Goal: Check status: Check status

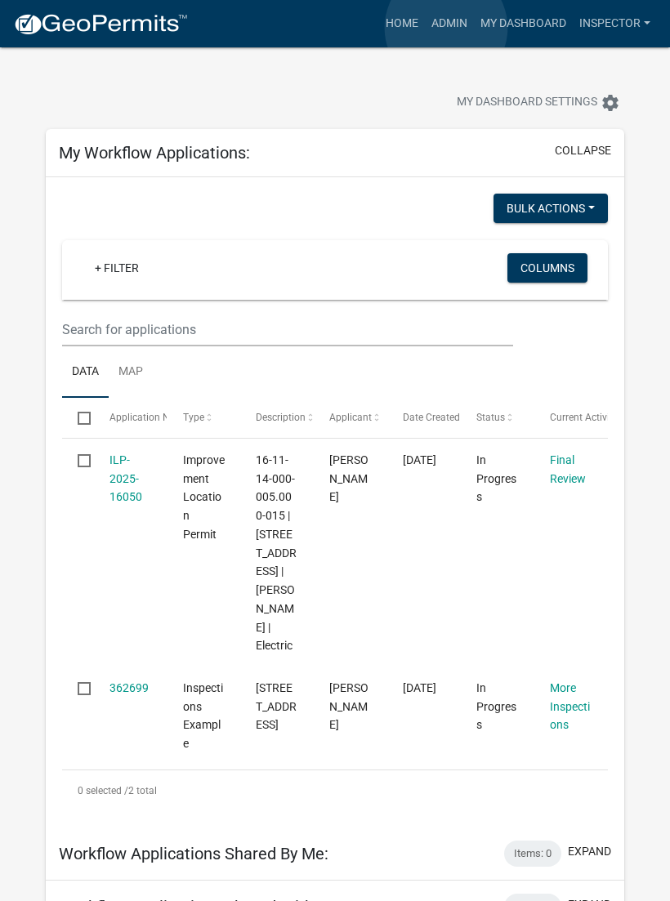
click at [446, 29] on link "Admin" at bounding box center [449, 23] width 49 height 31
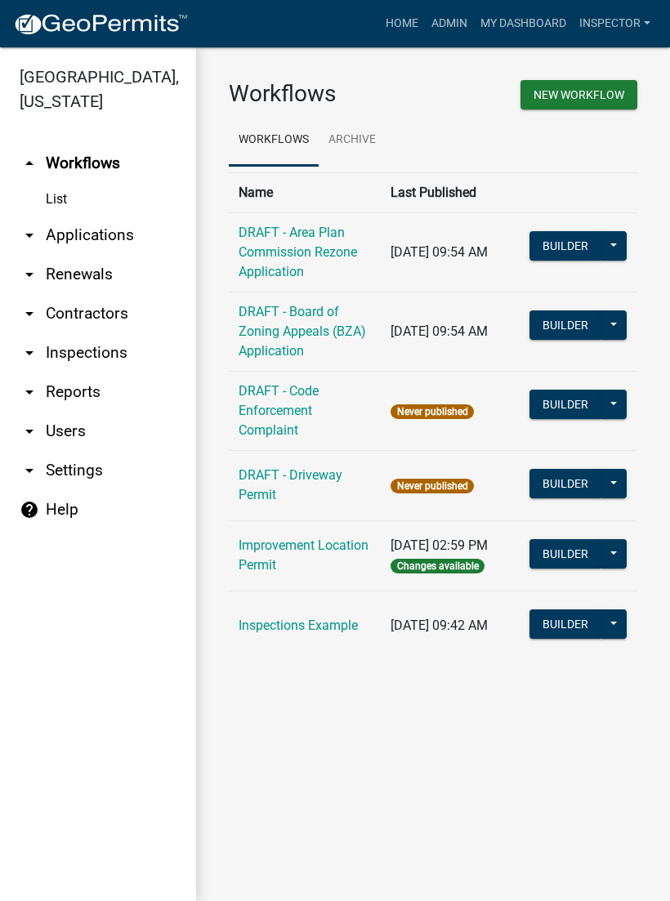
click at [111, 243] on link "arrow_drop_down Applications" at bounding box center [98, 235] width 196 height 39
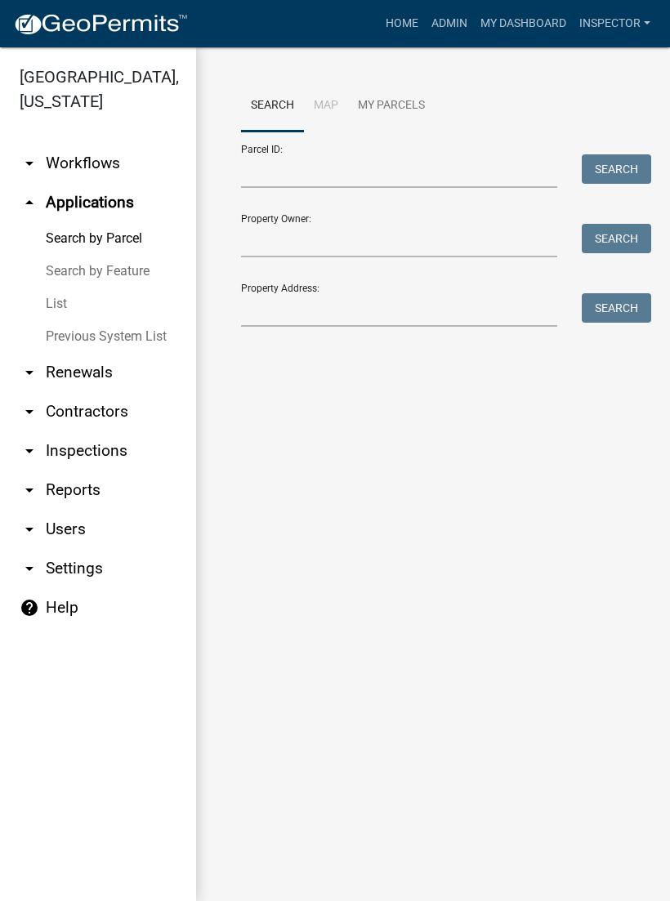
click at [77, 292] on link "List" at bounding box center [98, 304] width 196 height 33
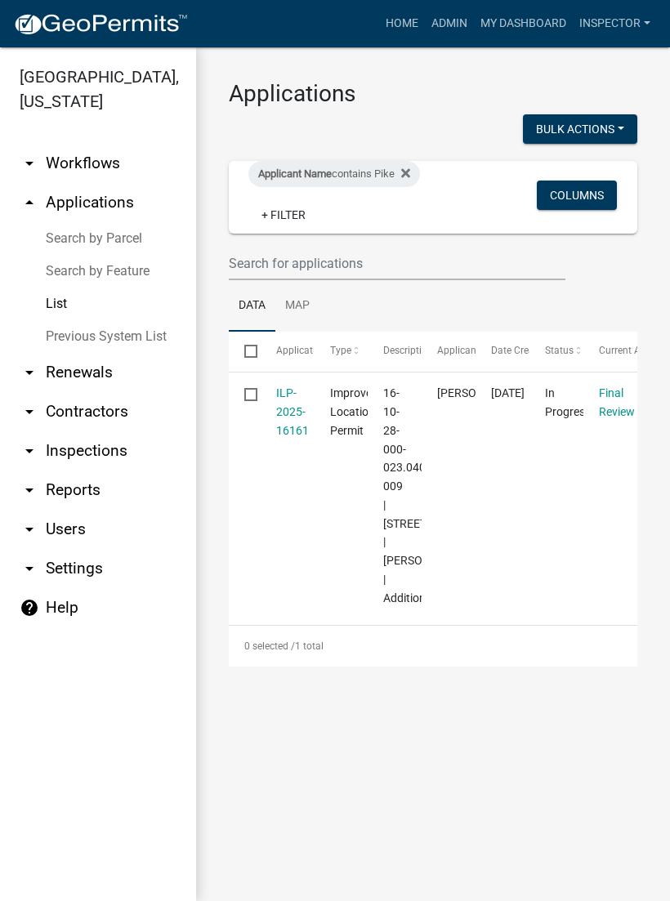
click at [395, 211] on div "Applicant Name contains Pike + Filter" at bounding box center [367, 197] width 262 height 73
click at [378, 271] on input "text" at bounding box center [397, 263] width 337 height 33
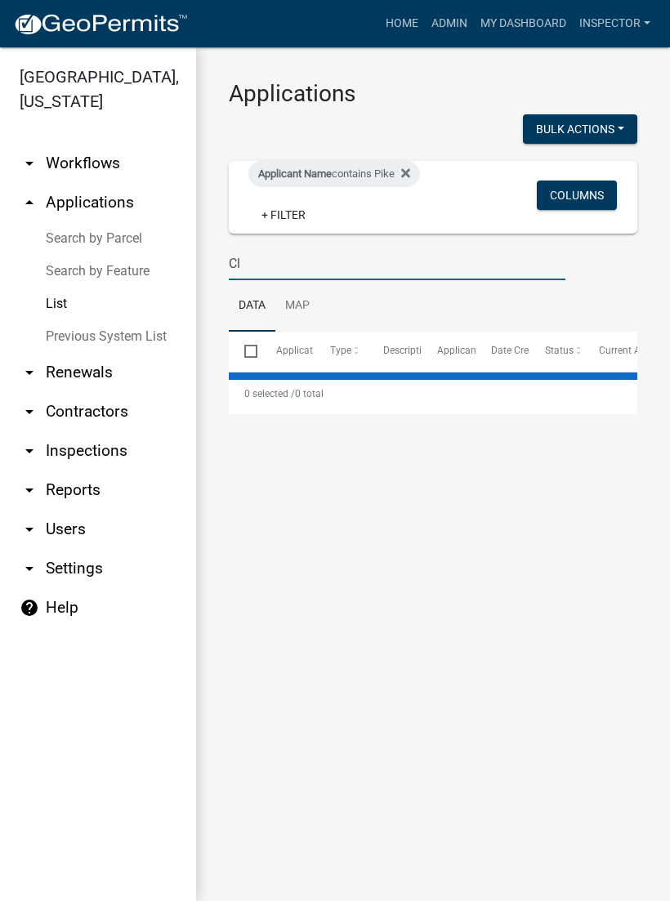
type input "C"
type input "[PERSON_NAME]"
